Goal: Task Accomplishment & Management: Use online tool/utility

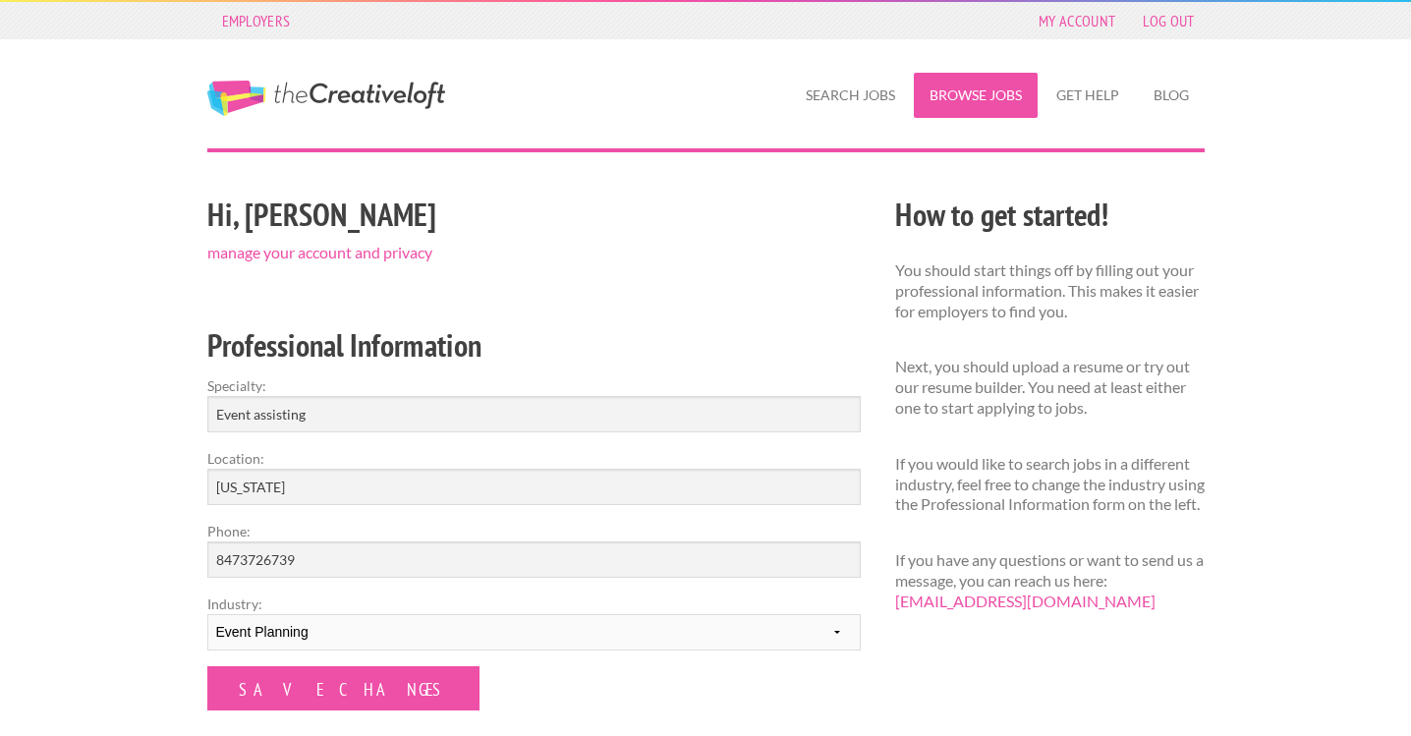
click at [972, 106] on link "Browse Jobs" at bounding box center [976, 95] width 124 height 45
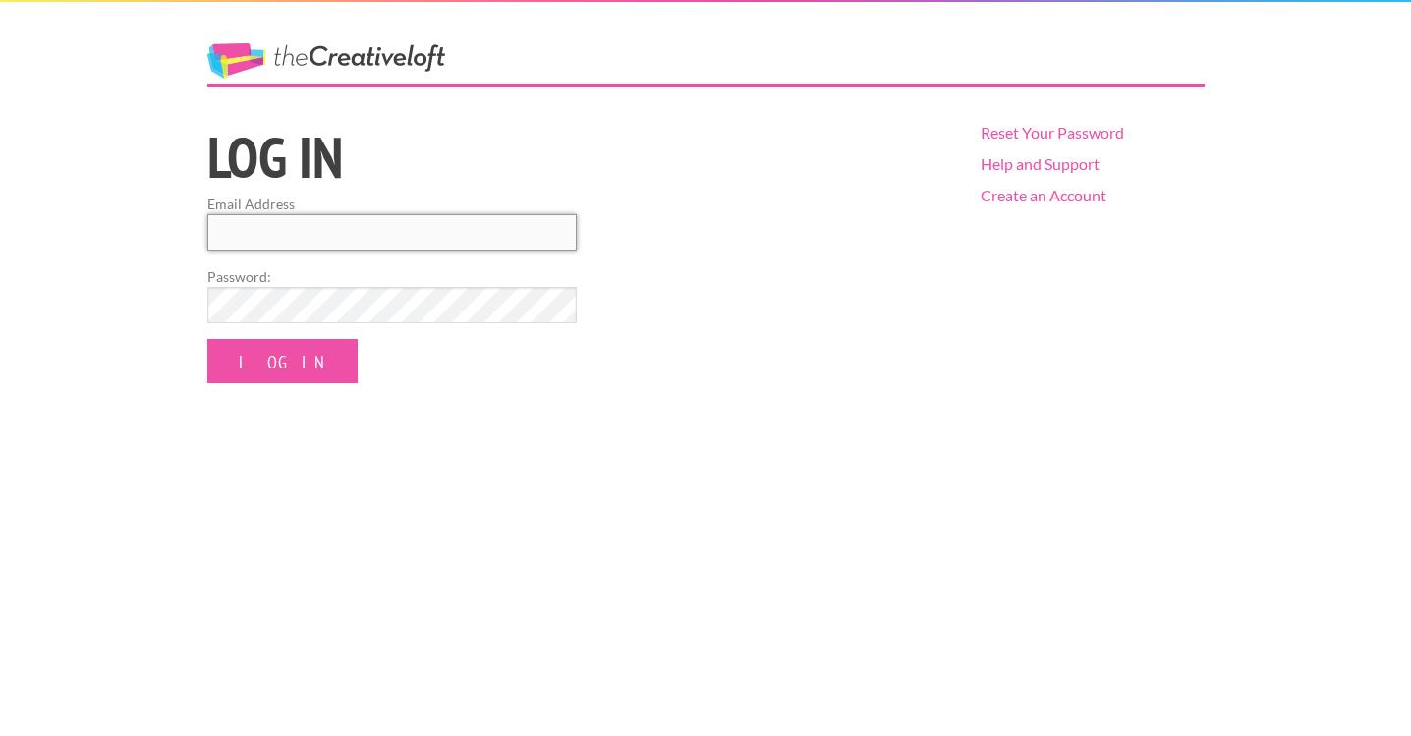
type input "addi.pentz@gmail.com"
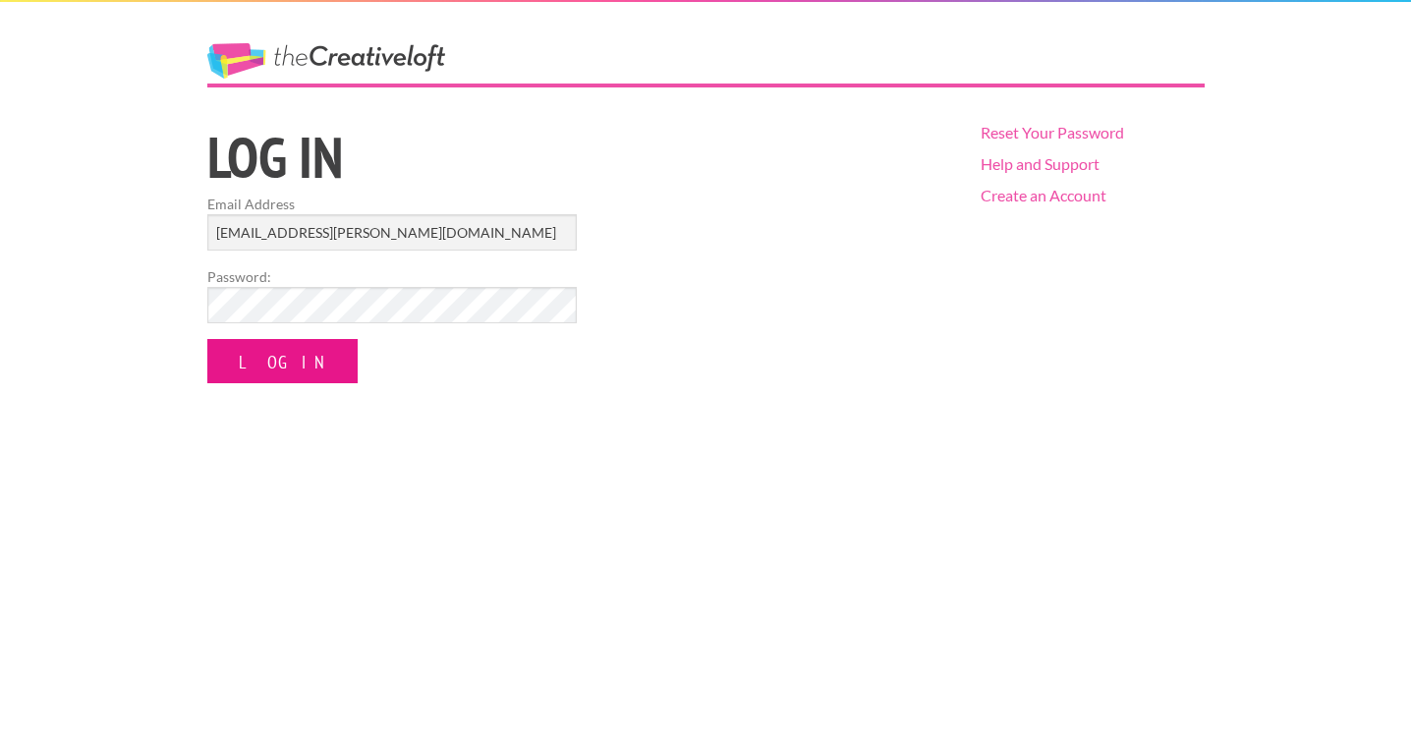
click at [253, 374] on input "Log In" at bounding box center [282, 361] width 150 height 44
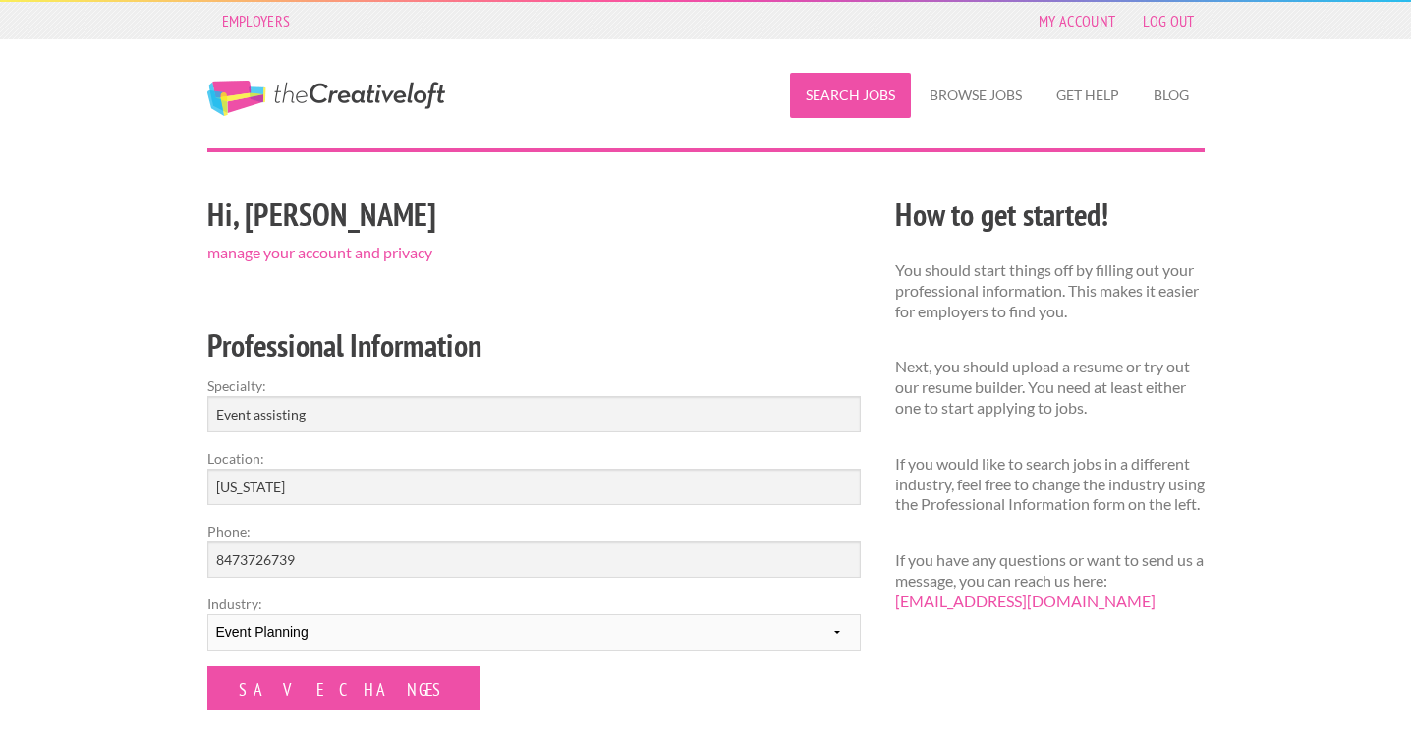
click at [864, 94] on link "Search Jobs" at bounding box center [850, 95] width 121 height 45
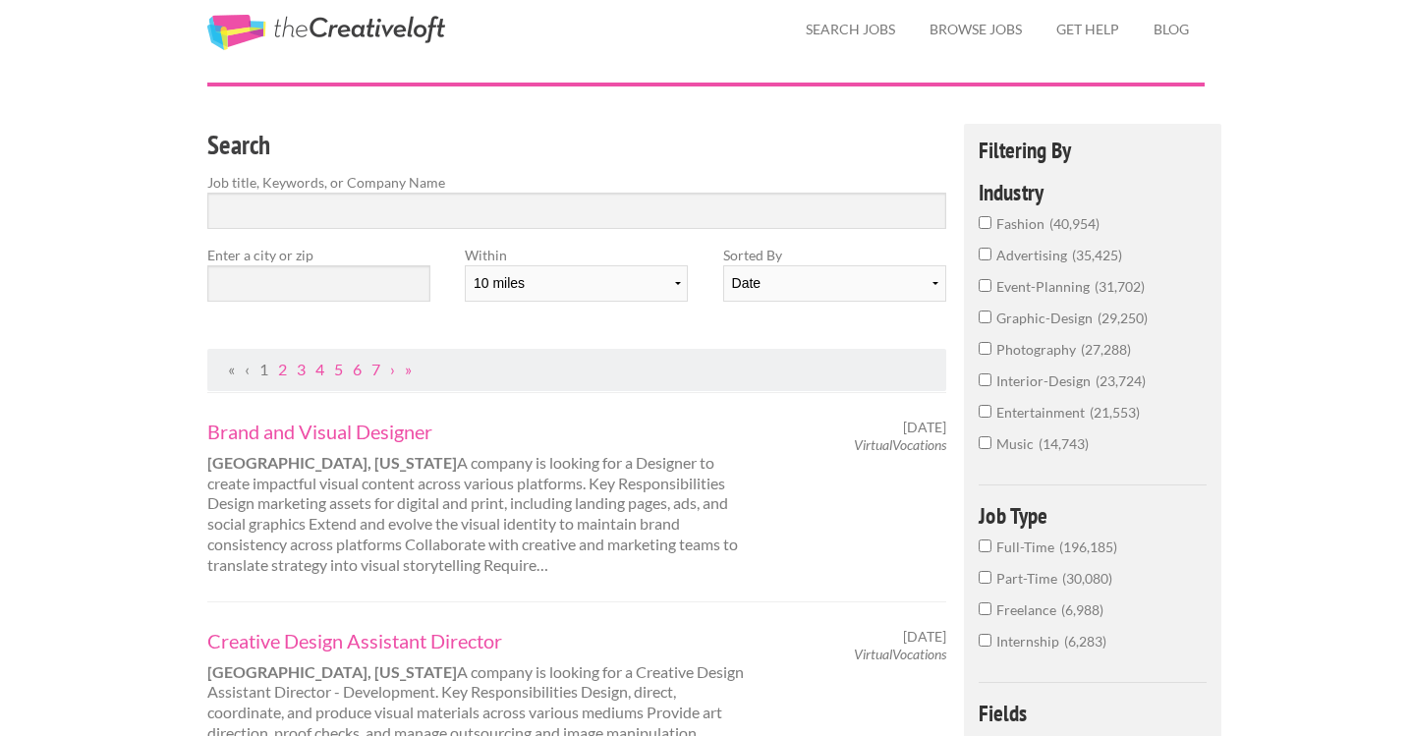
scroll to position [90, 0]
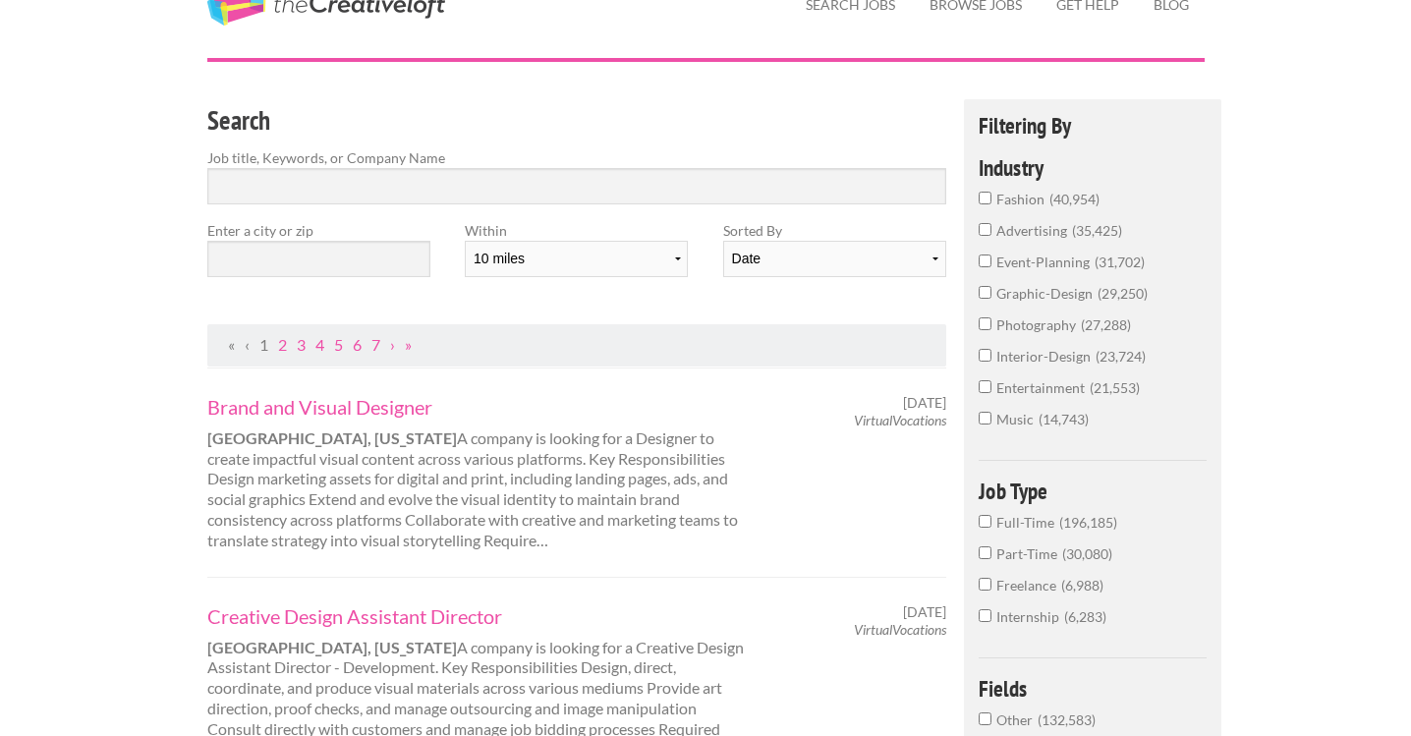
click at [984, 267] on input "event-planning 31,702" at bounding box center [984, 260] width 13 height 13
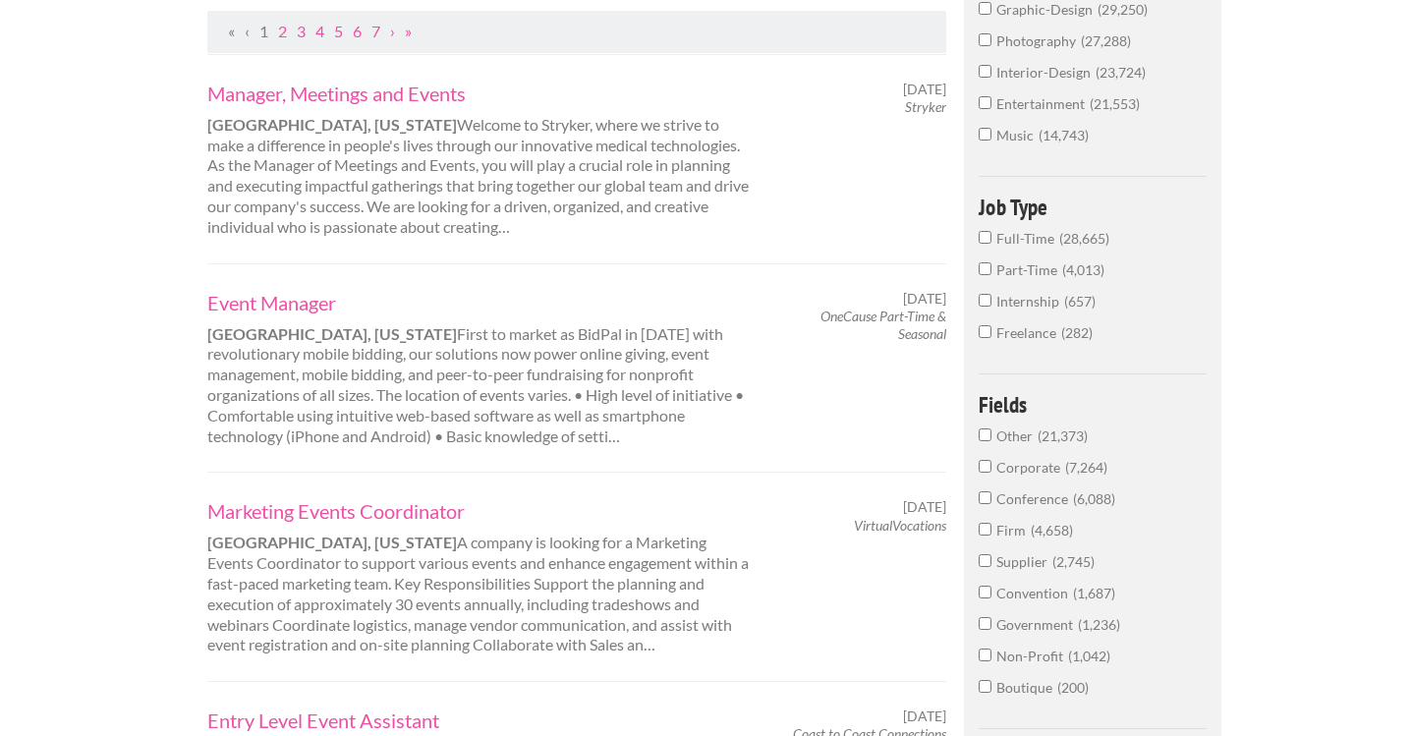
scroll to position [419, 0]
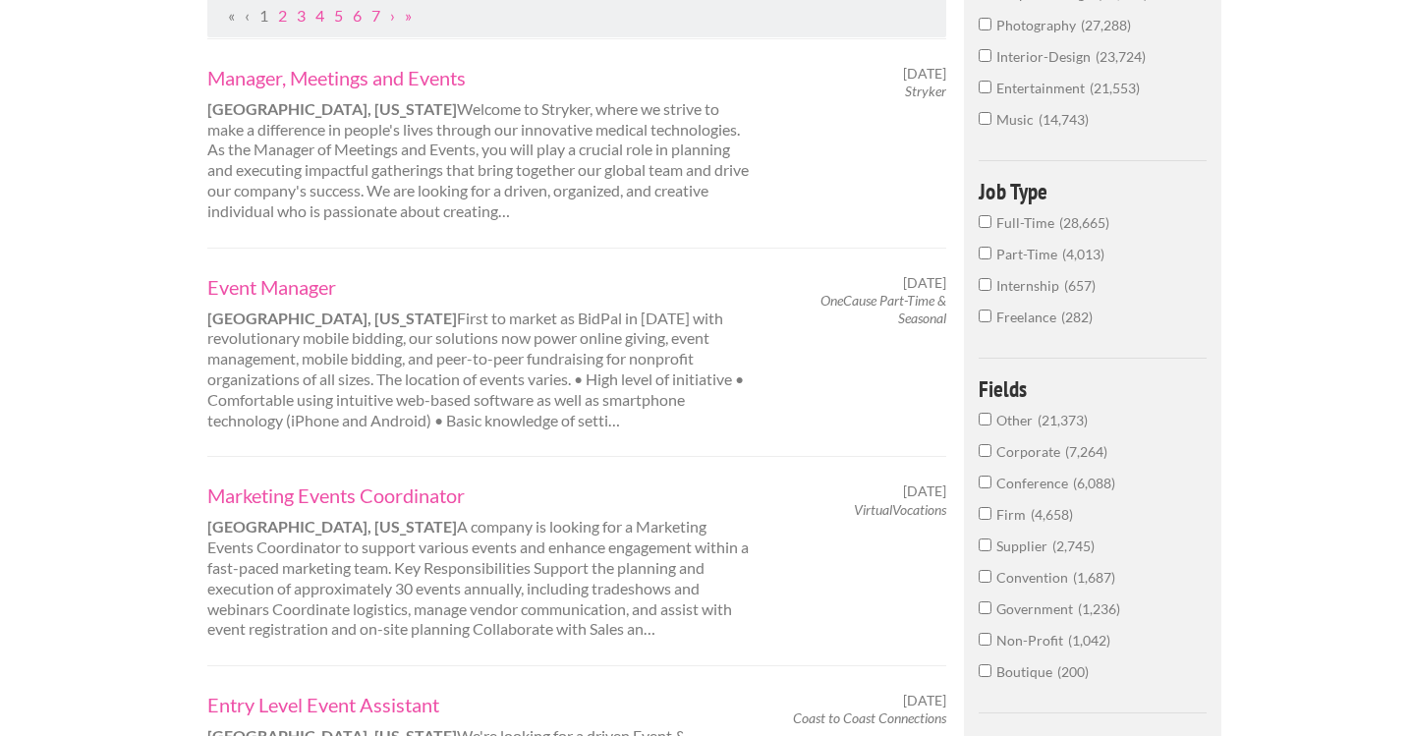
click at [983, 291] on input "Internship 657" at bounding box center [984, 284] width 13 height 13
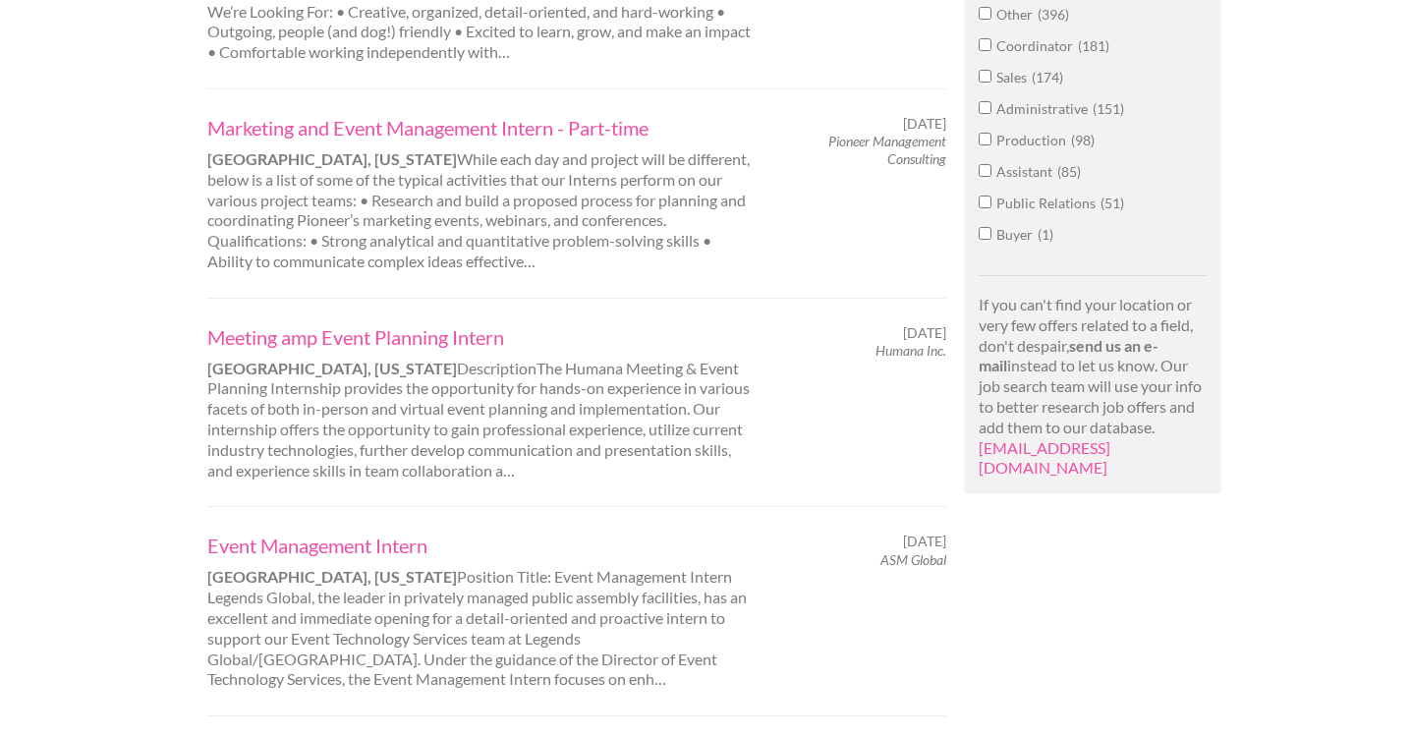
scroll to position [1230, 0]
click at [984, 52] on input "Coordinator 181" at bounding box center [984, 45] width 13 height 13
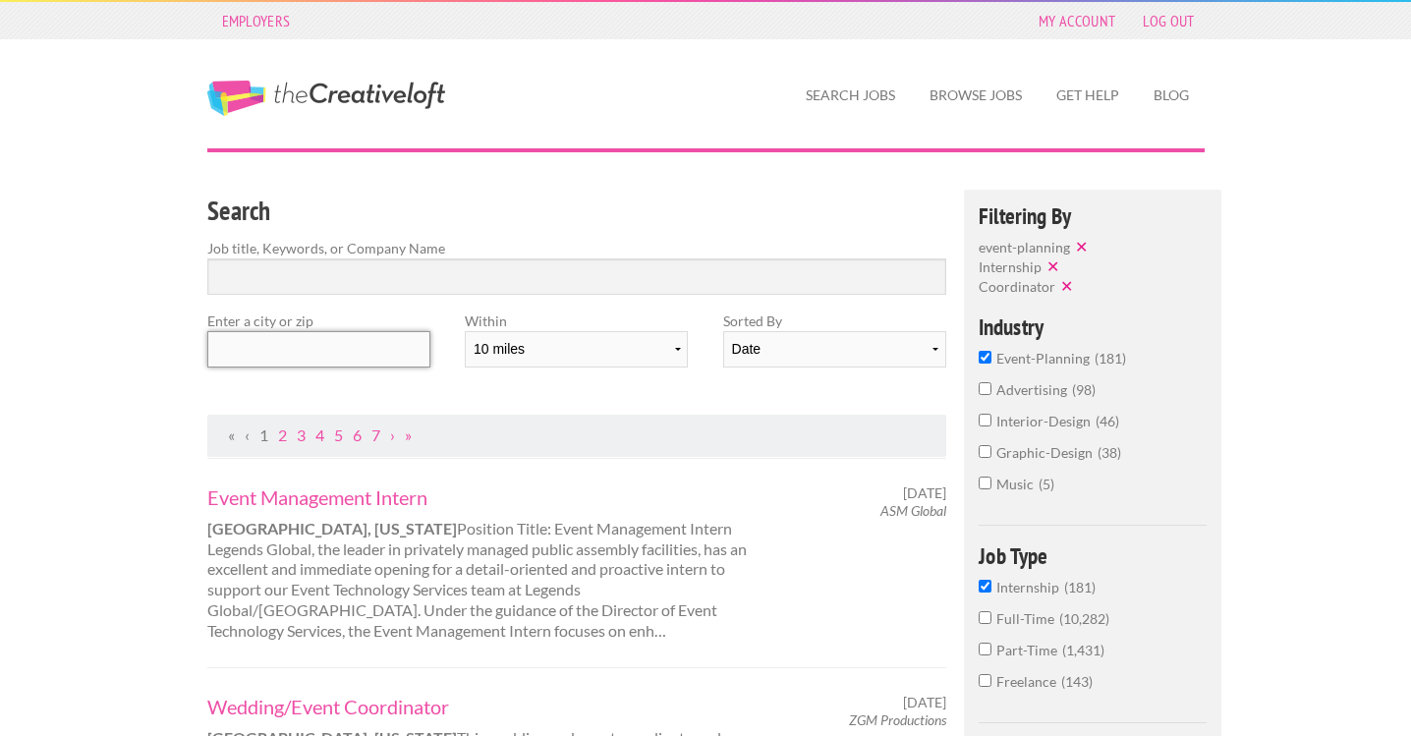
click at [289, 360] on input "text" at bounding box center [318, 349] width 223 height 36
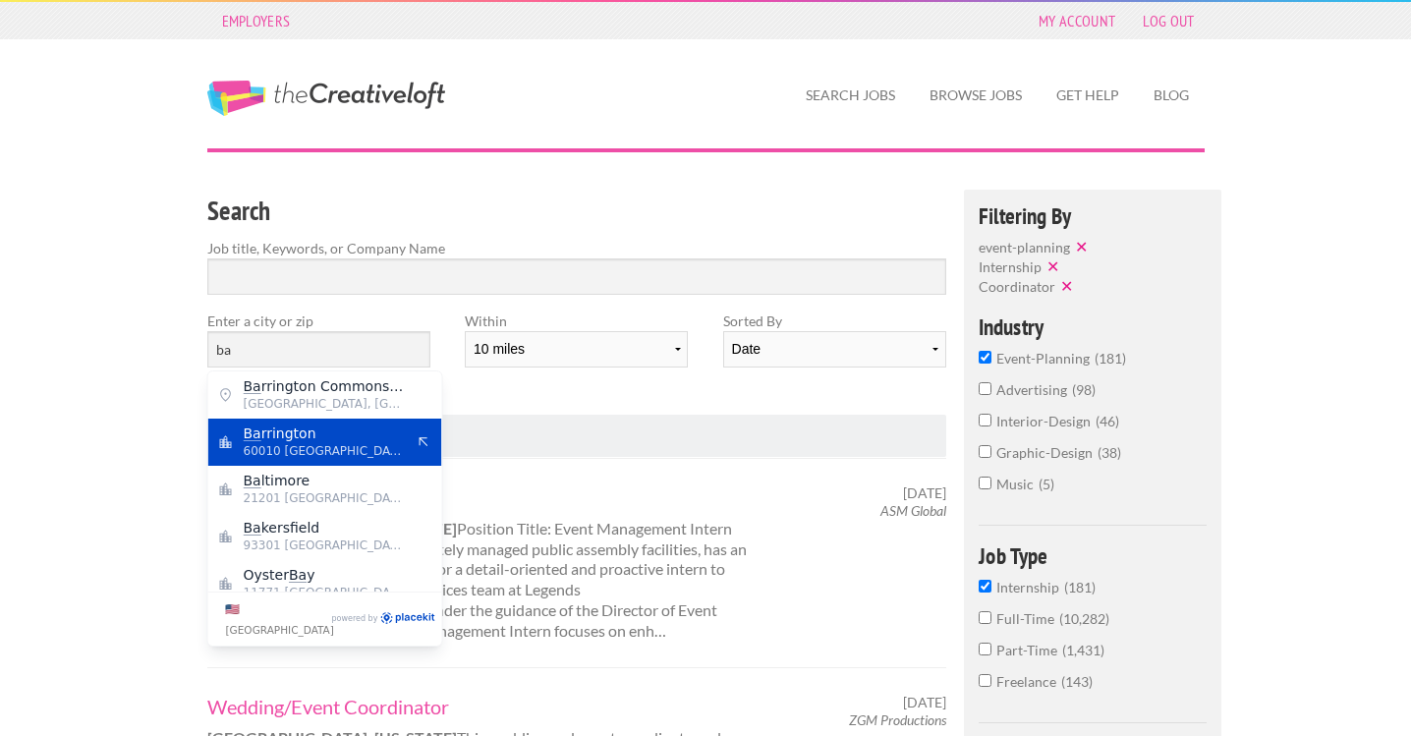
click at [275, 428] on span "Ba rrington" at bounding box center [324, 433] width 161 height 18
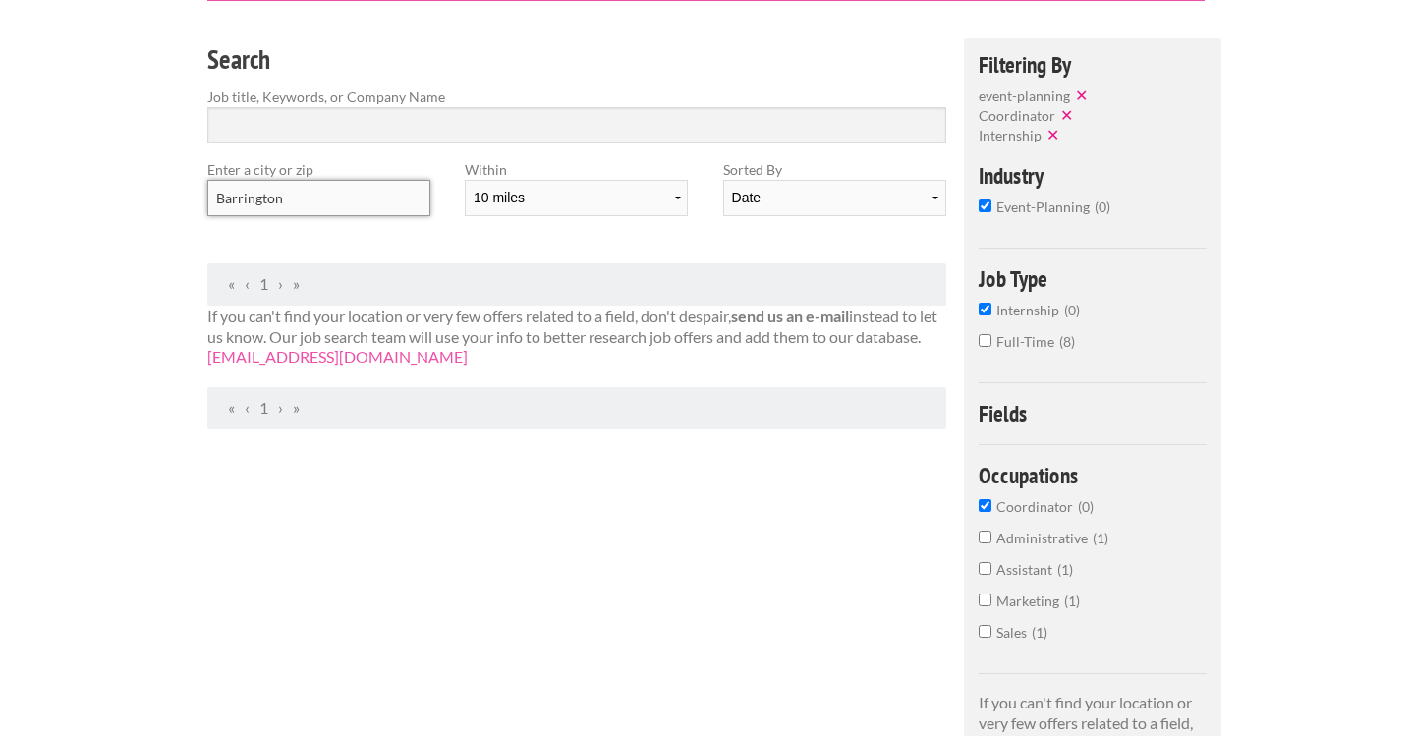
scroll to position [153, 0]
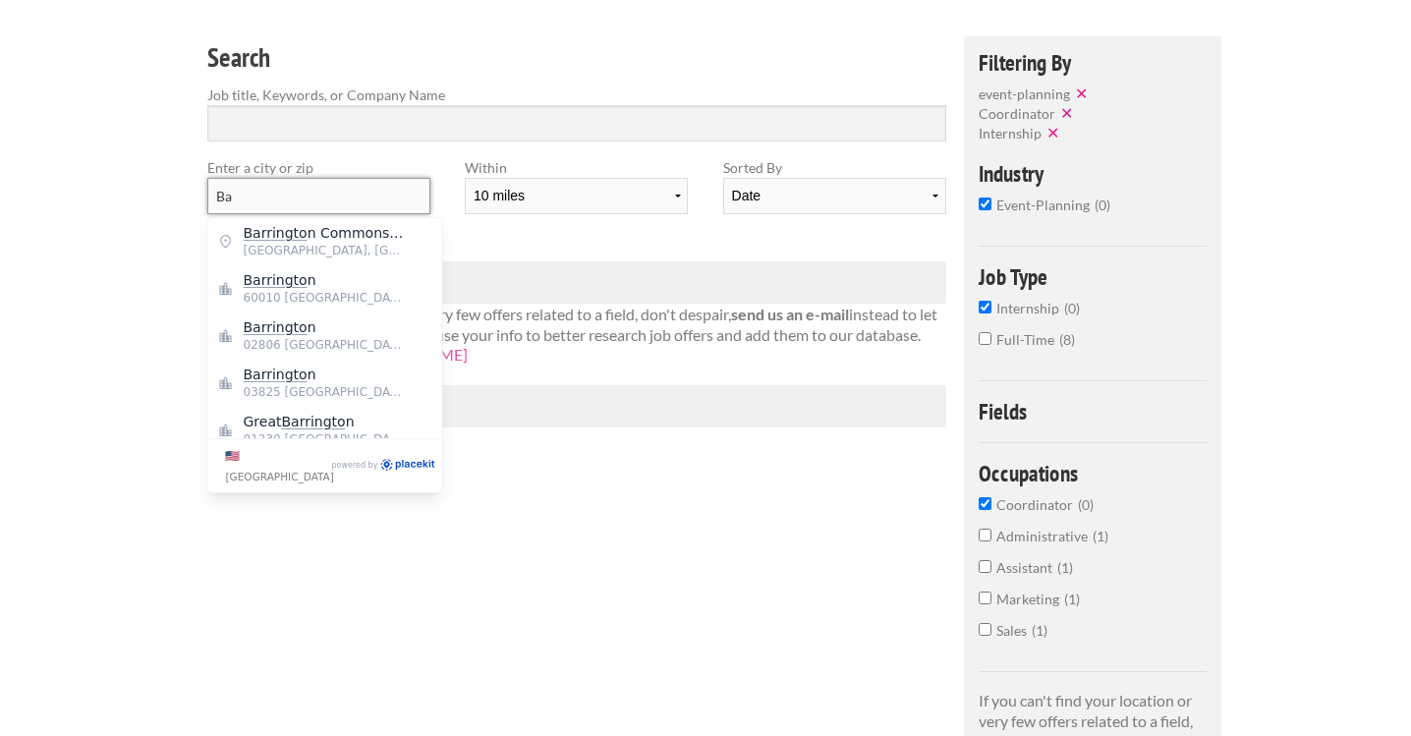
type input "B"
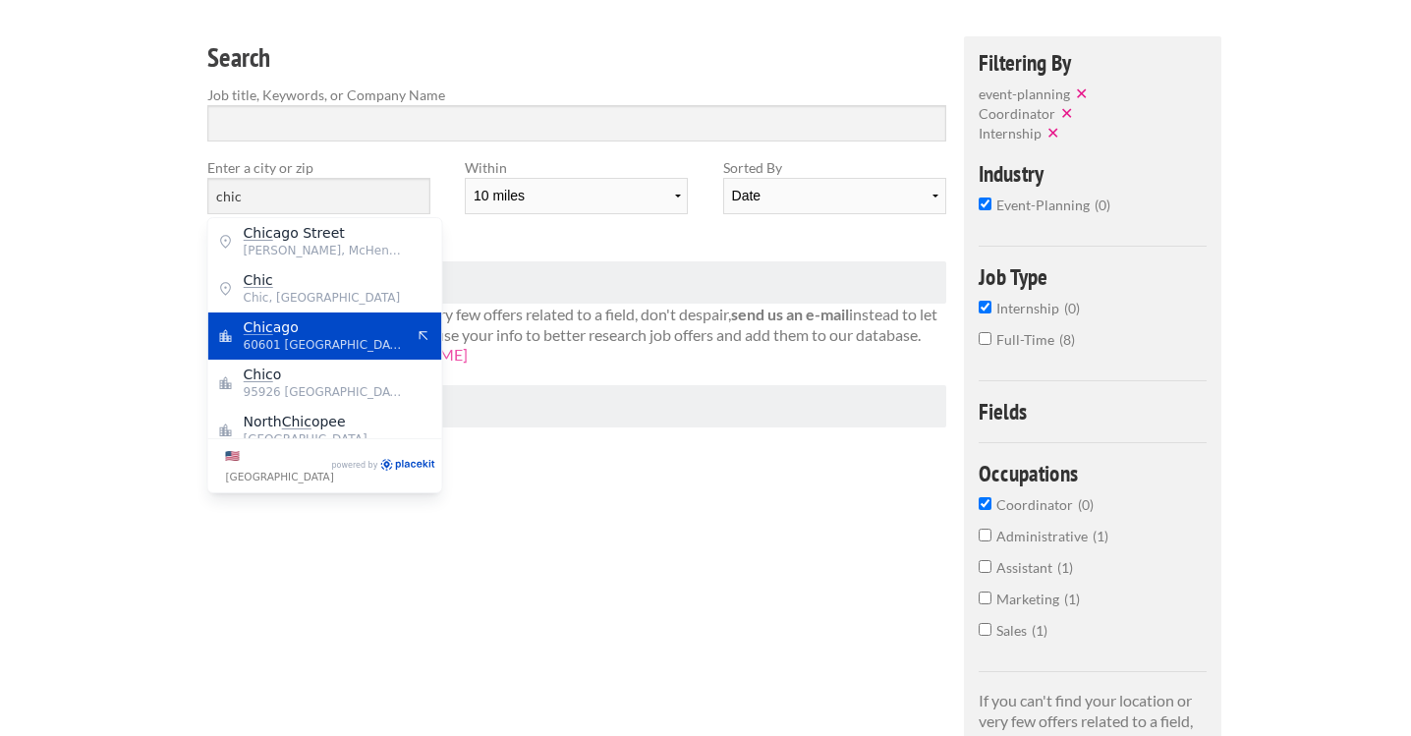
click at [323, 332] on span "Chic ago" at bounding box center [324, 327] width 161 height 18
type input "Chicago"
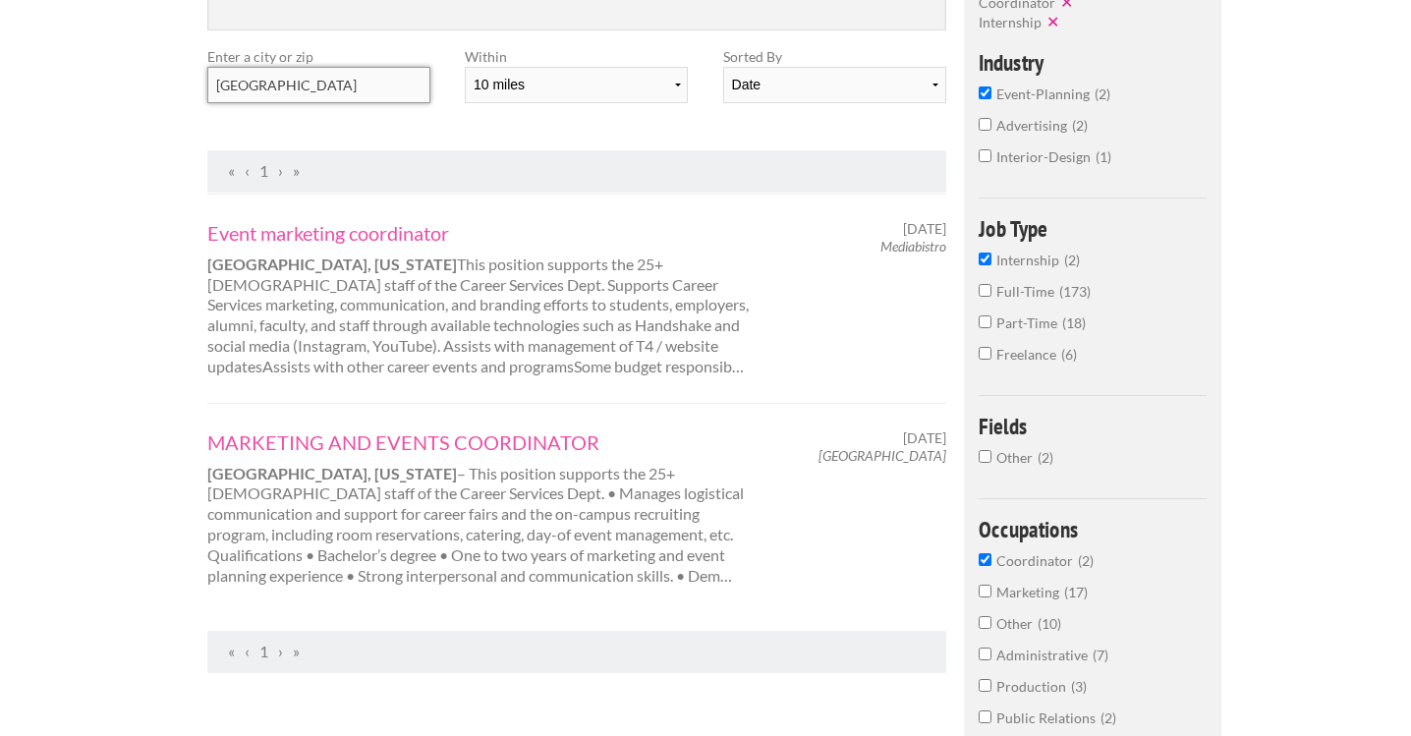
scroll to position [266, 0]
click at [495, 427] on link "MARKETING AND EVENTS COORDINATOR" at bounding box center [480, 440] width 546 height 26
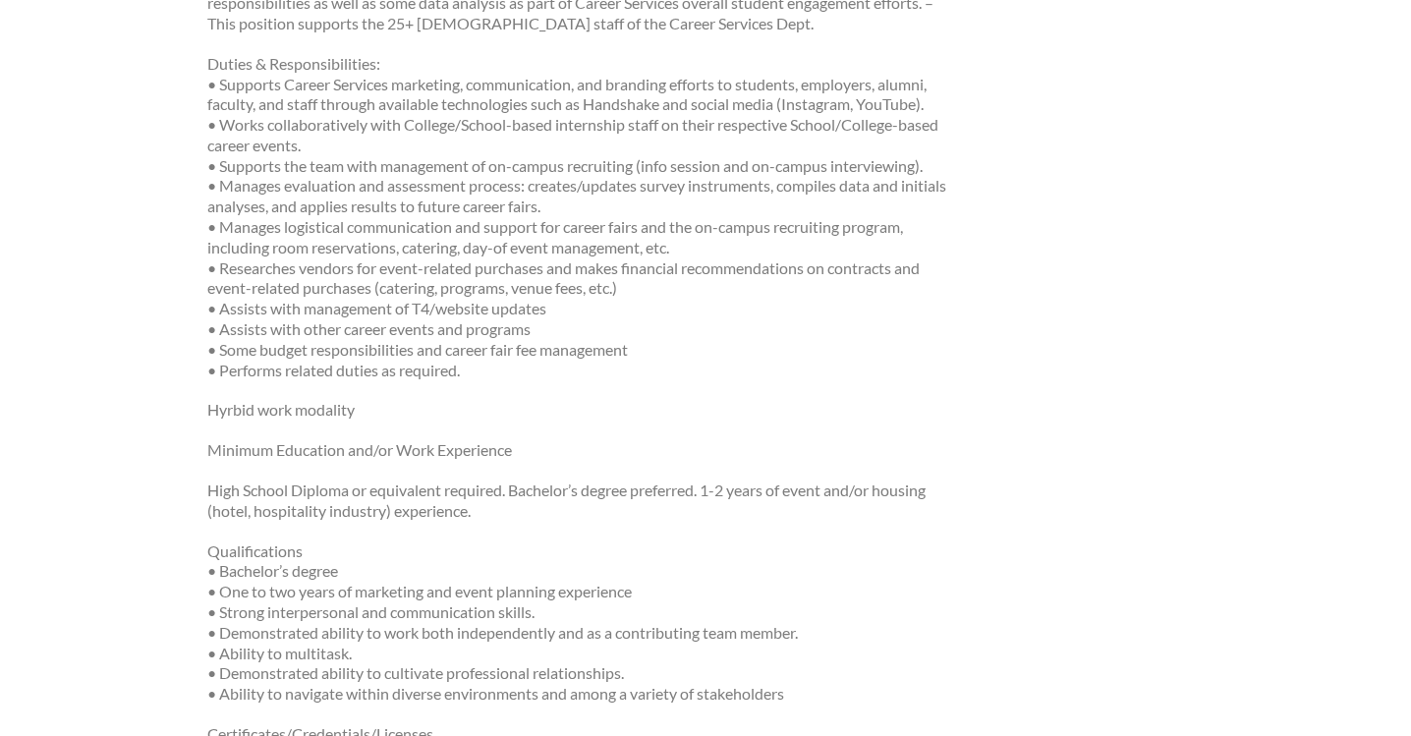
scroll to position [1250, 0]
